Goal: Find specific page/section: Find specific page/section

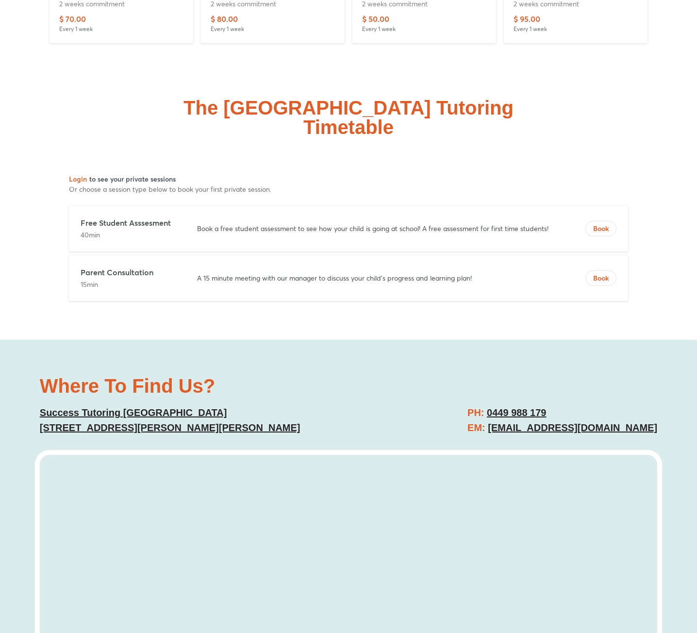
scroll to position [3543, 0]
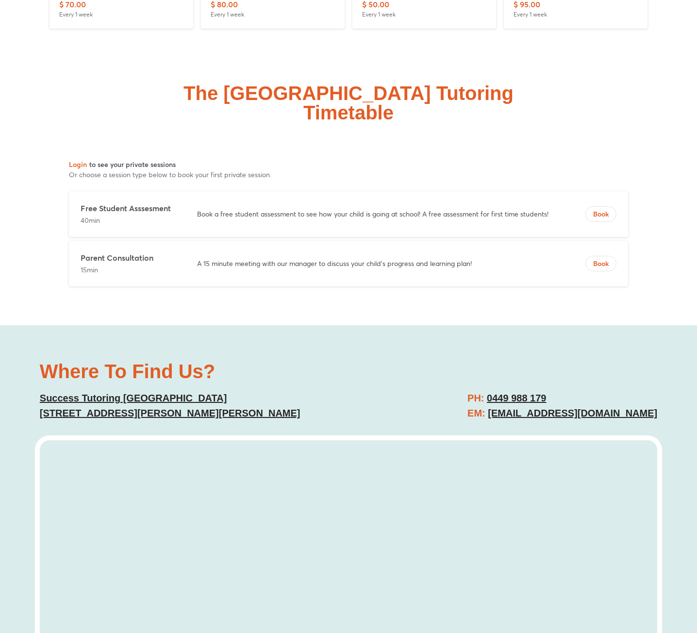
click at [575, 408] on u "[EMAIL_ADDRESS][DOMAIN_NAME]" at bounding box center [572, 413] width 169 height 11
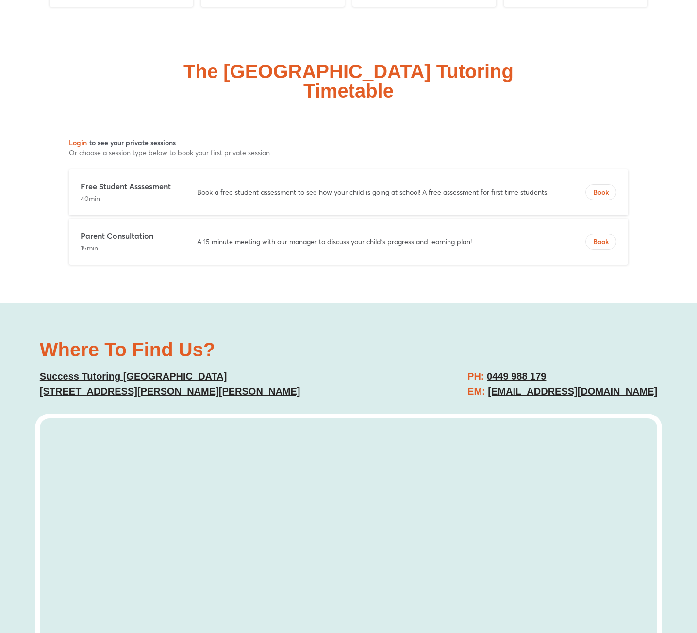
scroll to position [3591, 0]
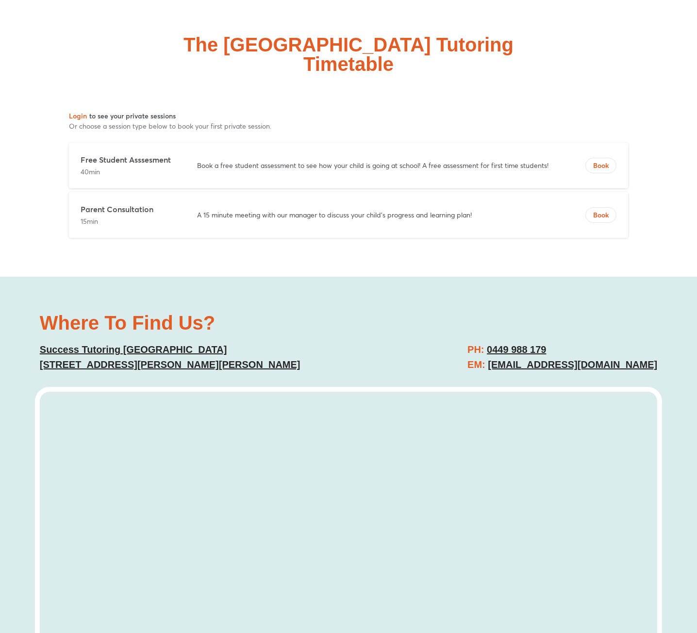
drag, startPoint x: 666, startPoint y: 323, endPoint x: 472, endPoint y: 325, distance: 193.7
click at [472, 325] on div "Where To Find Us? Success Tutoring Wetherill Park Suite 2, Level 1, 11/1345 The…" at bounding box center [348, 503] width 697 height 452
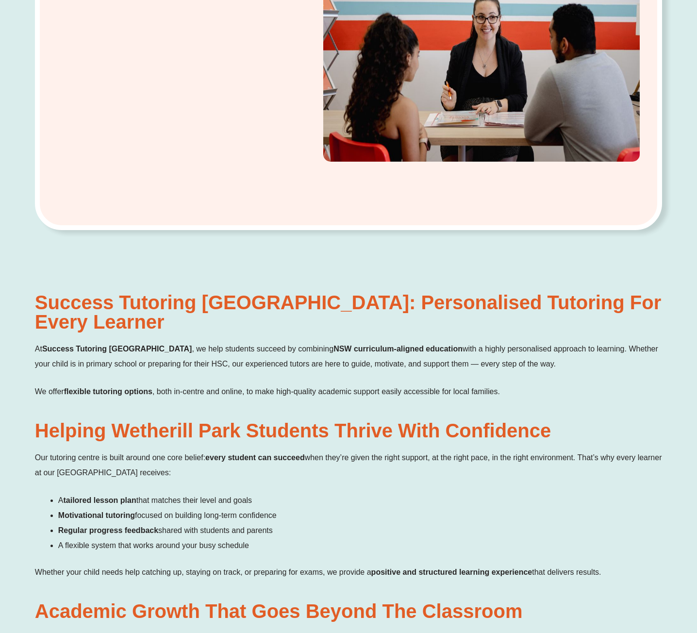
scroll to position [0, 0]
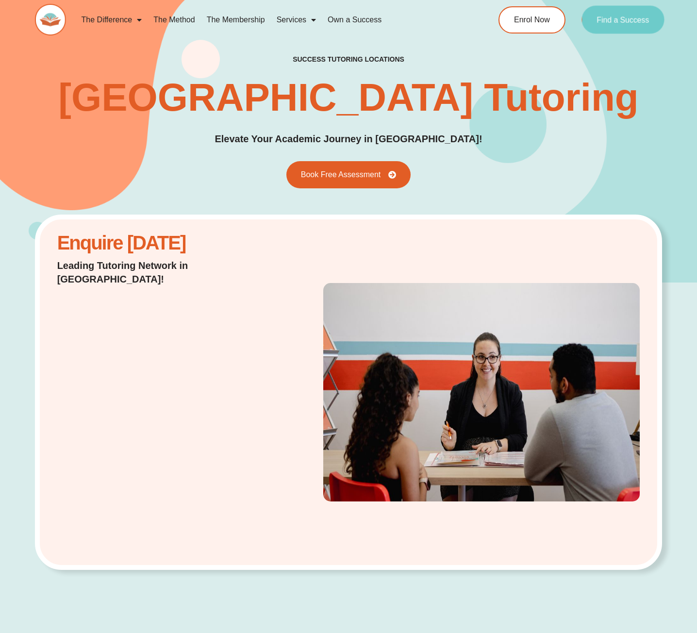
click at [614, 30] on link "Find a Success" at bounding box center [622, 20] width 83 height 28
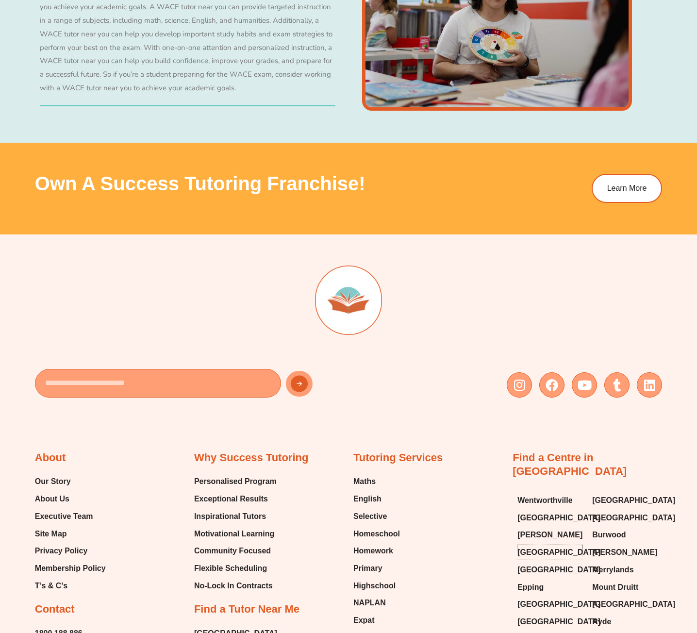
scroll to position [3319, 0]
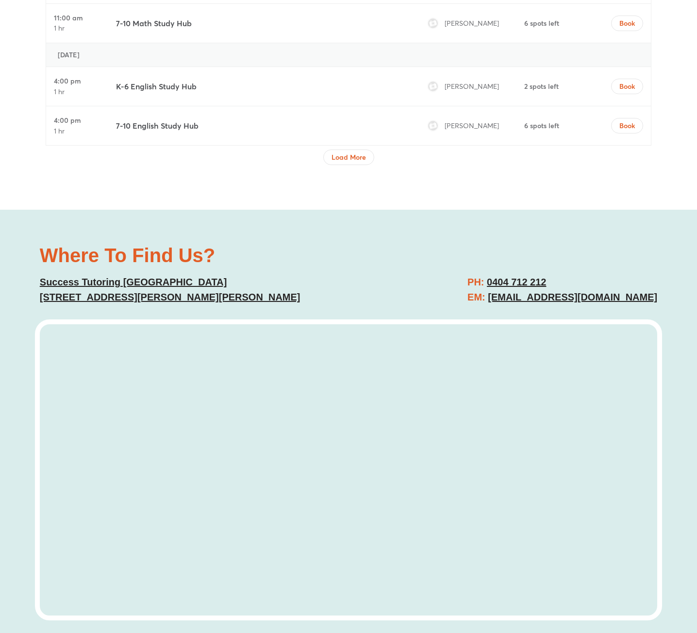
scroll to position [3397, 0]
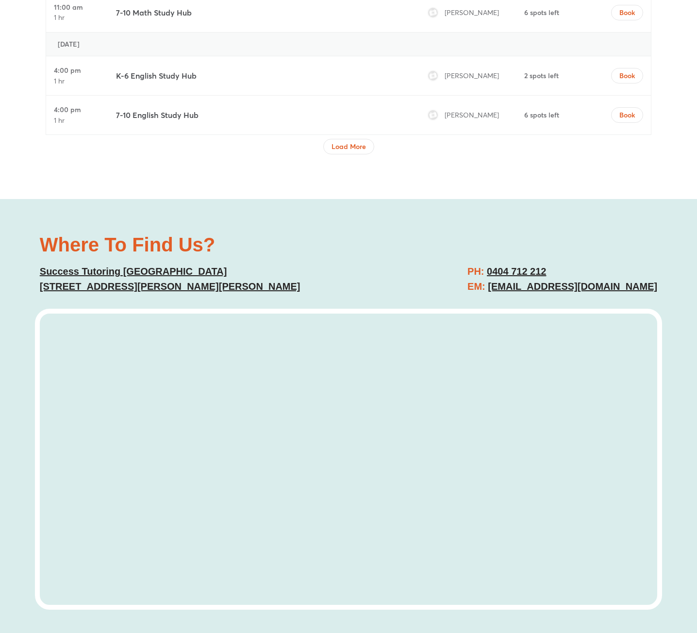
click at [88, 273] on link "Success Tutoring Bossley Park 5 Glen Logan Rd, Bossley Park NSW 2176" at bounding box center [170, 279] width 261 height 26
